Goal: Information Seeking & Learning: Find specific fact

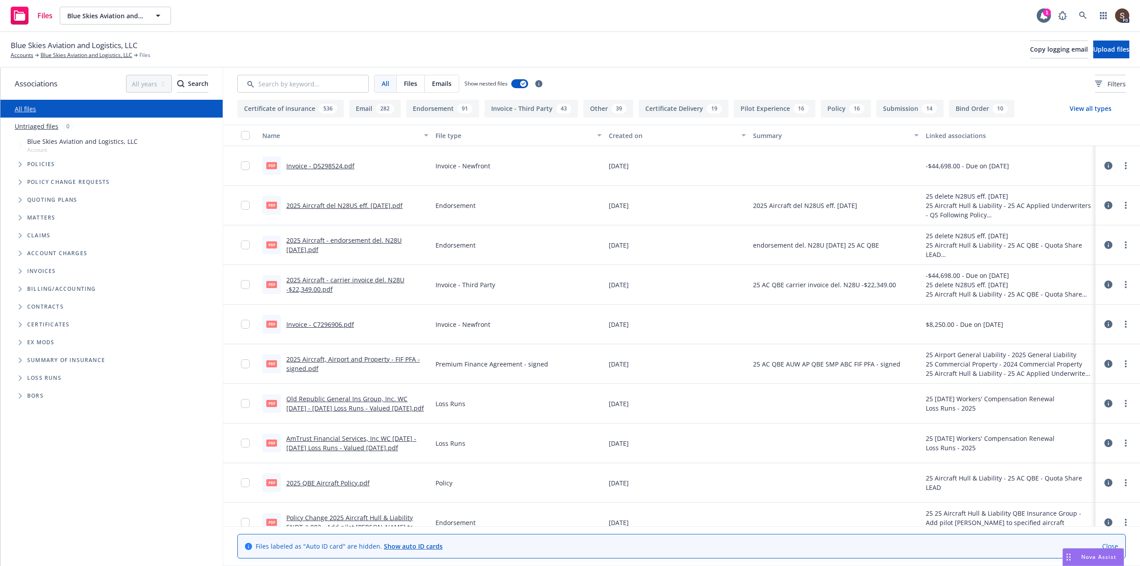
drag, startPoint x: 926, startPoint y: 43, endPoint x: 1018, endPoint y: 35, distance: 91.7
click at [947, 43] on div "Blue Skies Aviation and Logistics, LLC Accounts Blue Skies Aviation and Logisti…" at bounding box center [570, 50] width 1119 height 20
click at [1083, 10] on link at bounding box center [1084, 16] width 18 height 18
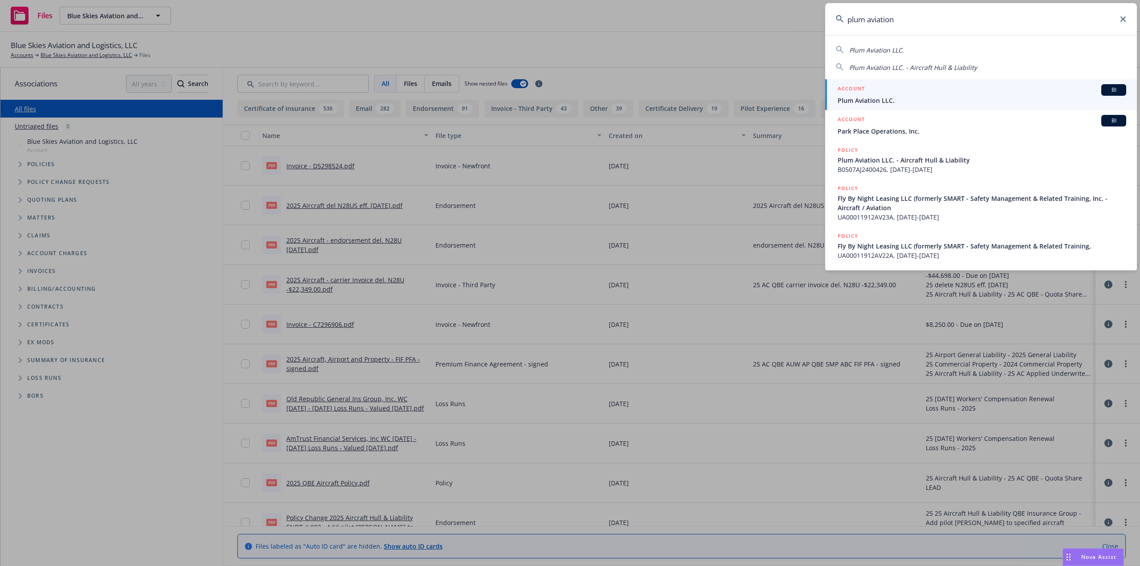
type input "plum aviation"
click at [880, 98] on span "Plum Aviation LLC." at bounding box center [982, 100] width 289 height 9
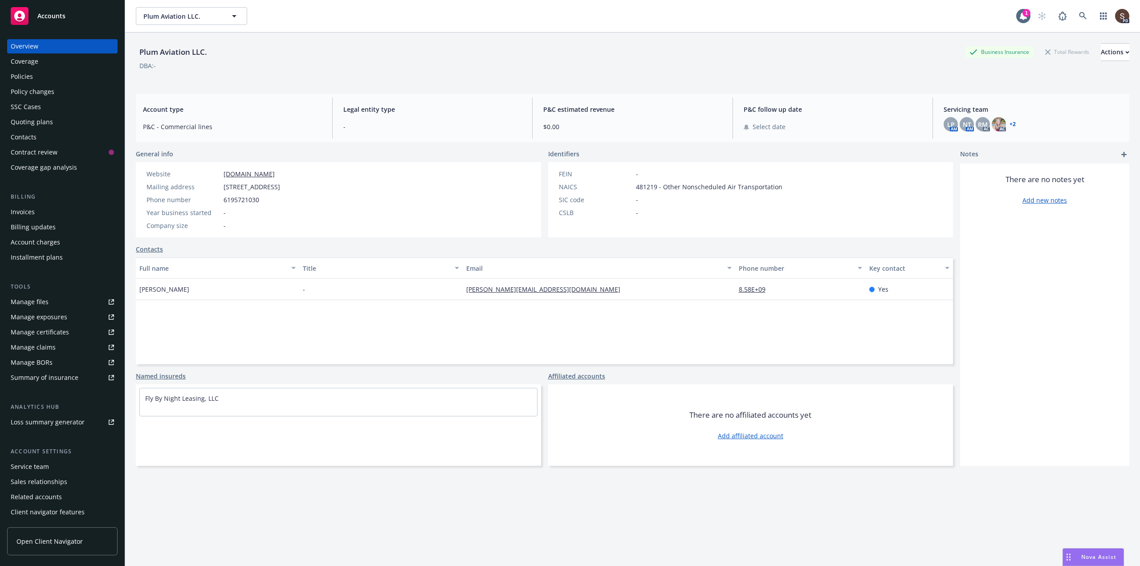
click at [22, 210] on div "Invoices" at bounding box center [23, 212] width 24 height 14
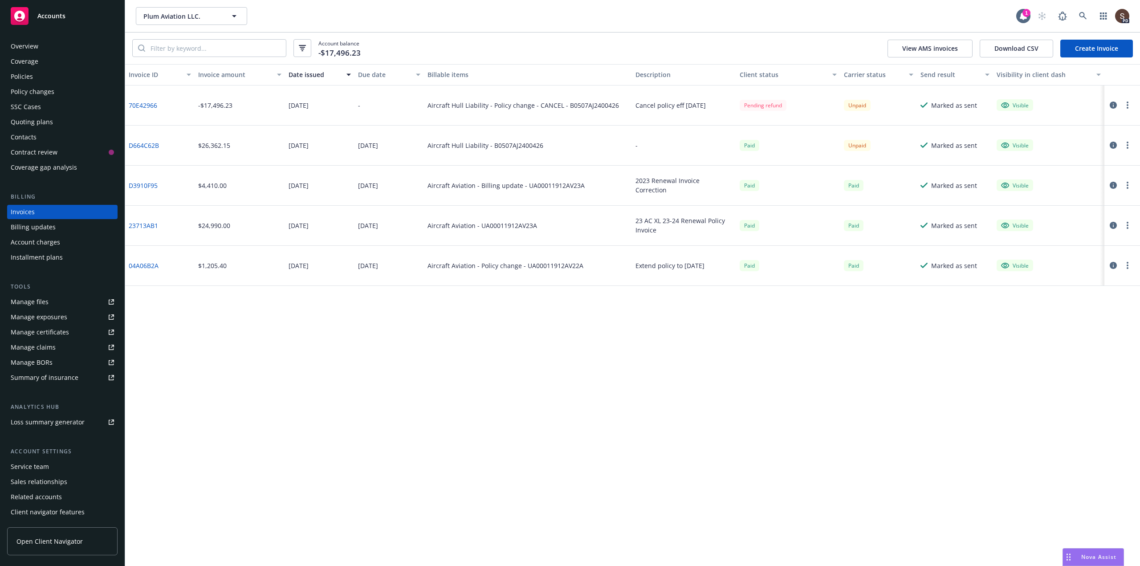
click at [24, 101] on div "SSC Cases" at bounding box center [26, 107] width 30 height 14
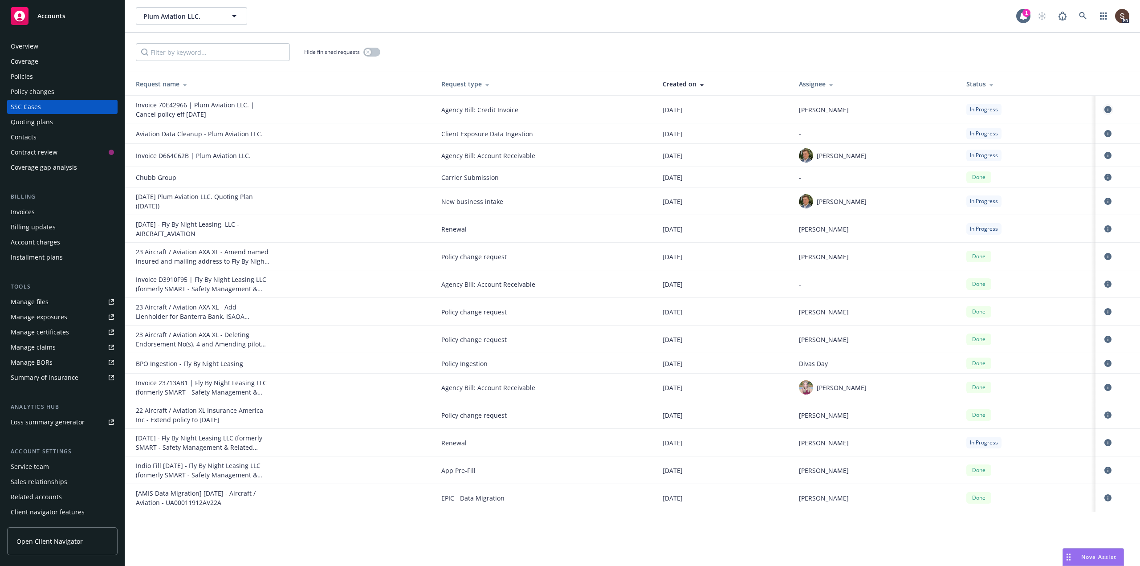
click at [1104, 106] on link "circleInformation" at bounding box center [1108, 109] width 11 height 11
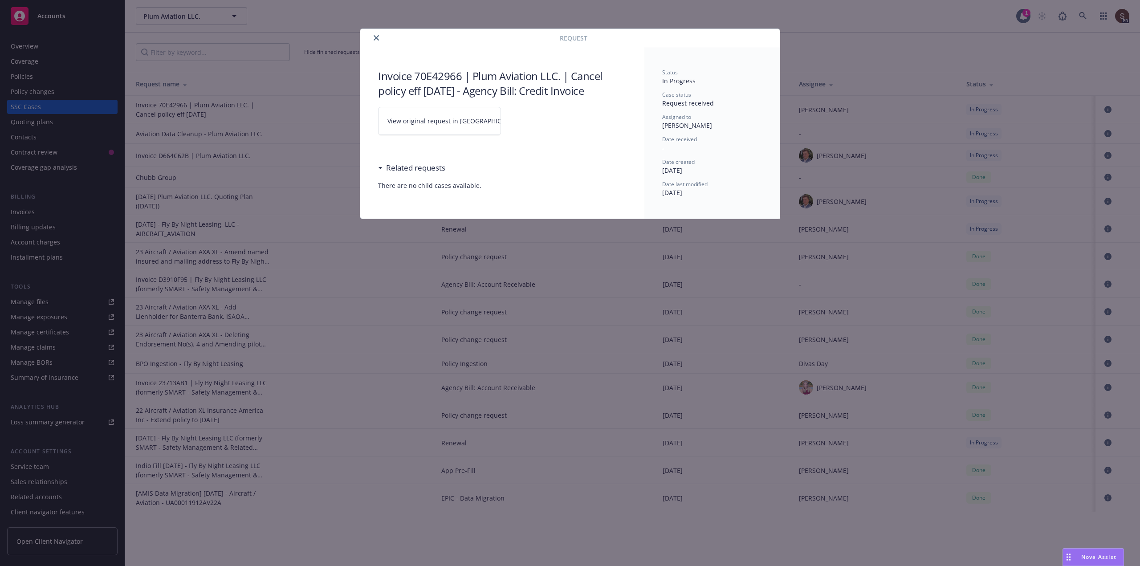
click at [447, 121] on span "View original request in SSC" at bounding box center [455, 120] width 135 height 9
click at [370, 40] on div at bounding box center [462, 38] width 196 height 11
click at [377, 34] on button "close" at bounding box center [376, 38] width 11 height 11
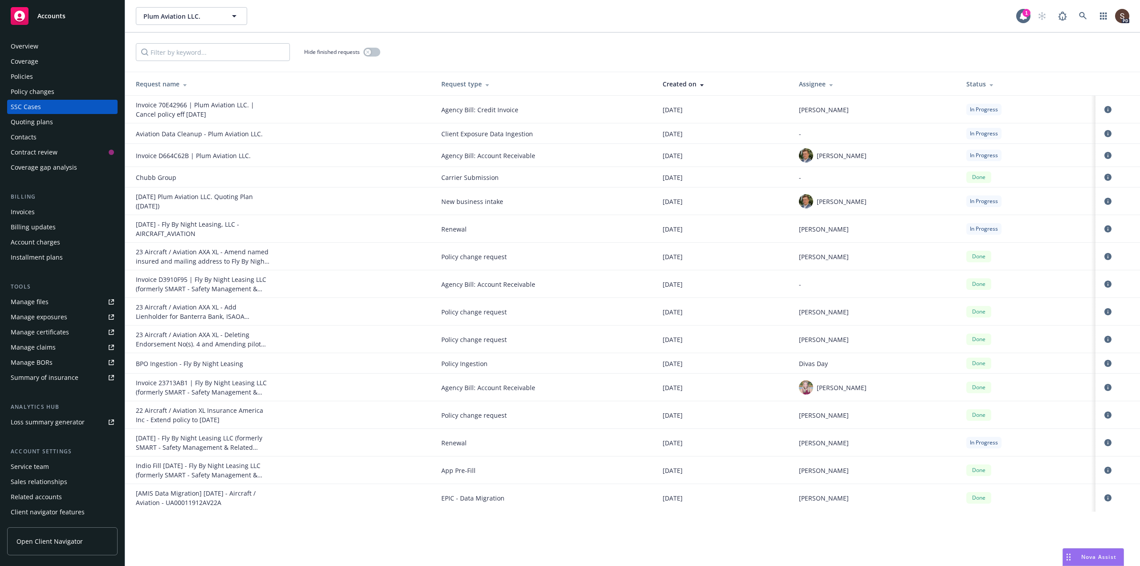
click at [35, 207] on div "Invoices" at bounding box center [62, 212] width 103 height 14
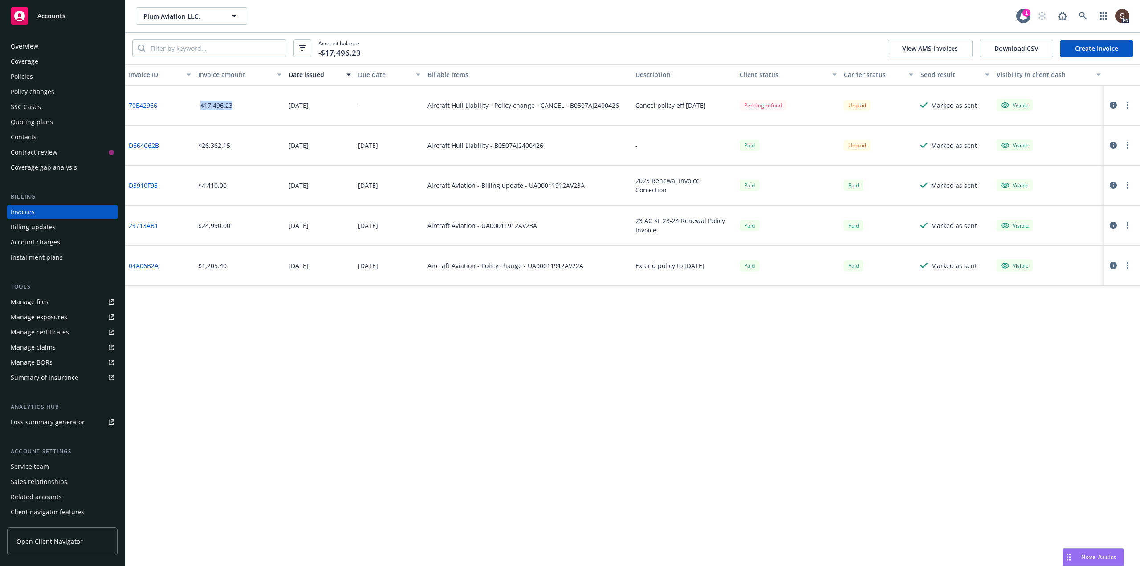
drag, startPoint x: 201, startPoint y: 107, endPoint x: 234, endPoint y: 110, distance: 33.6
click at [234, 110] on div "-$17,496.23" at bounding box center [240, 106] width 90 height 40
drag, startPoint x: 195, startPoint y: 108, endPoint x: 237, endPoint y: 107, distance: 41.9
click at [237, 107] on div "-$17,496.23" at bounding box center [240, 106] width 90 height 40
copy div "-$17,496.23"
